Goal: Task Accomplishment & Management: Use online tool/utility

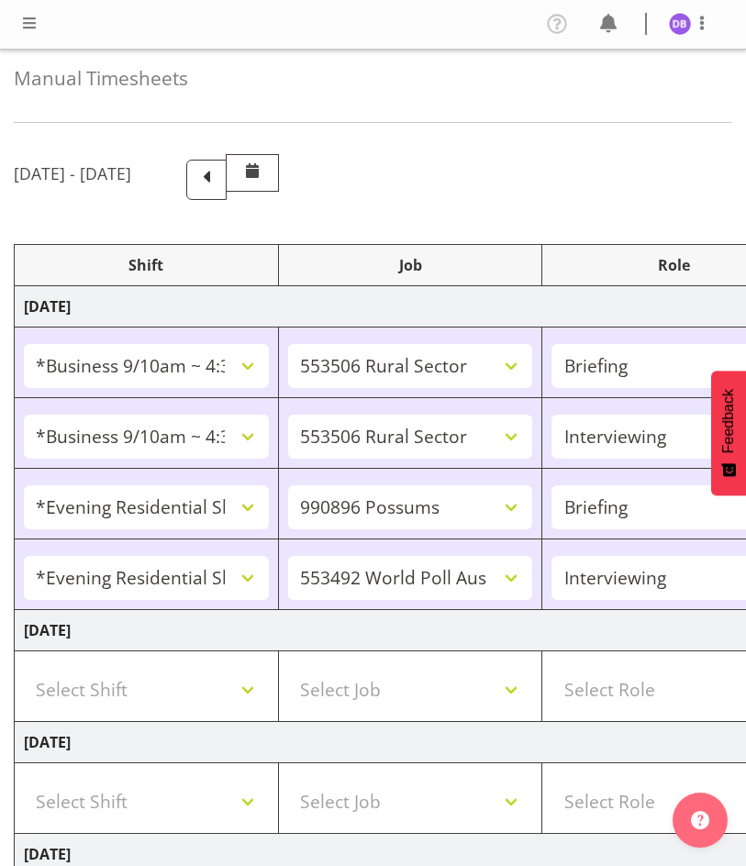
select select "26078"
select select "10587"
select select "26078"
select select "10587"
select select "47"
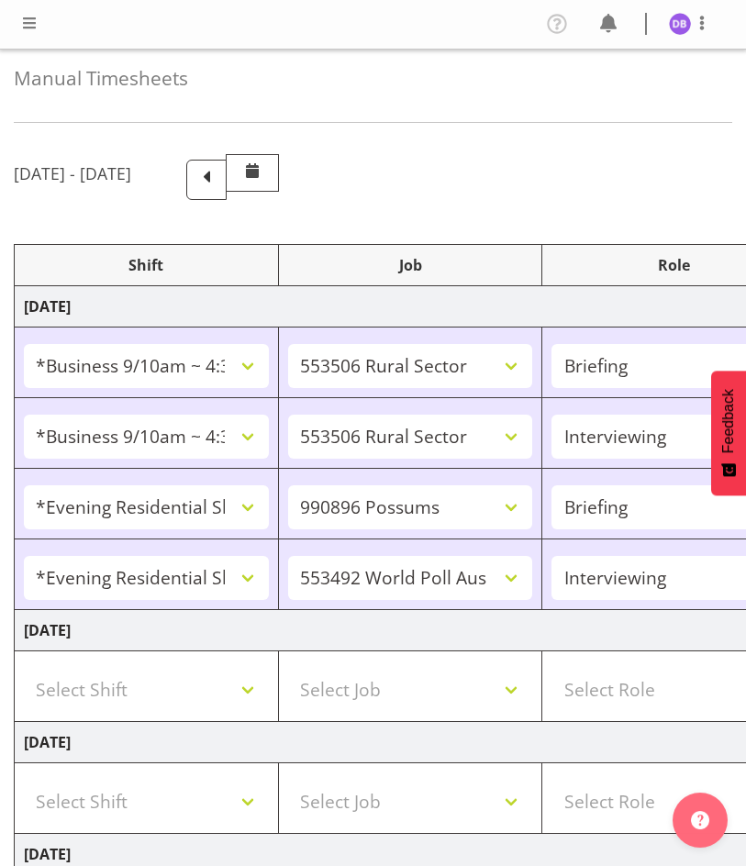
select select "48116"
select select "10633"
select select "48116"
select select "10499"
select select "47"
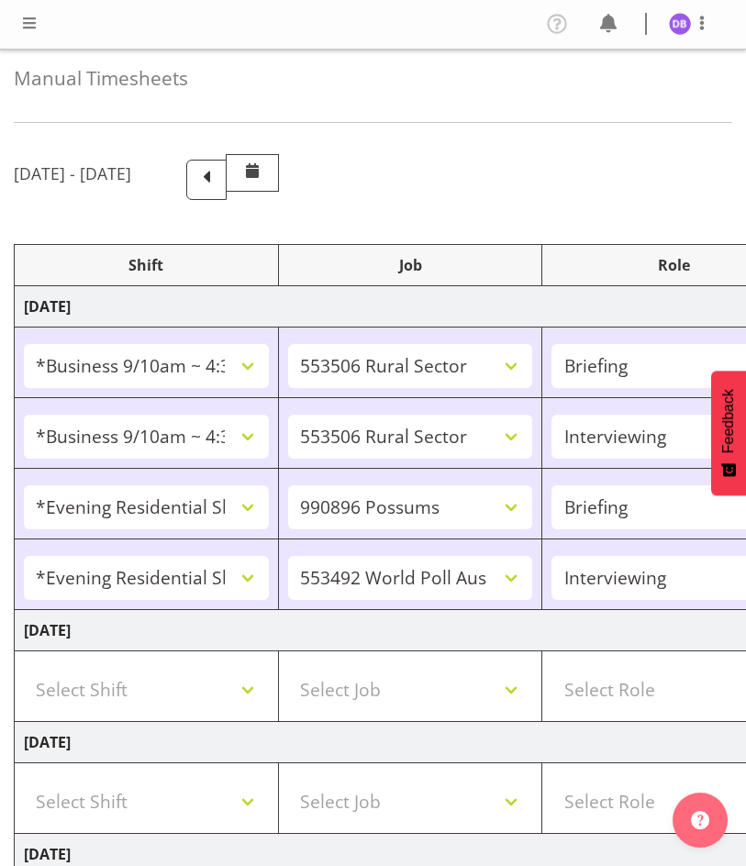
select select "26078"
select select "10587"
select select "47"
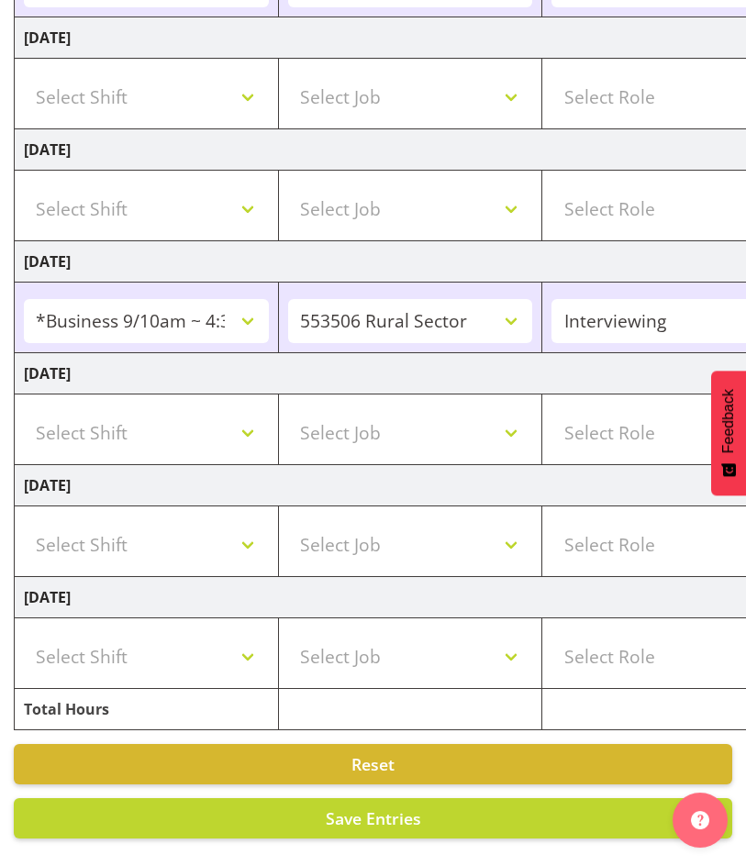
scroll to position [0, 534]
